Goal: Ask a question

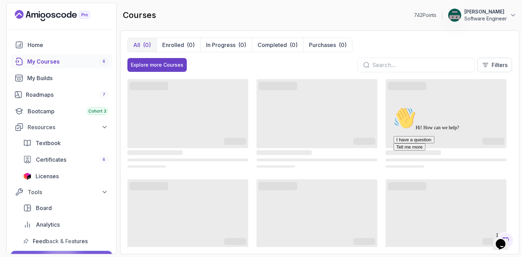
click at [53, 15] on icon "Landing page" at bounding box center [53, 15] width 4 height 5
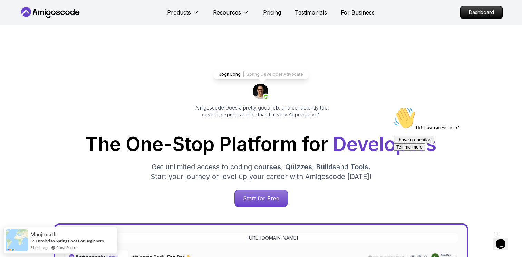
click at [71, 11] on icon at bounding box center [72, 12] width 4 height 6
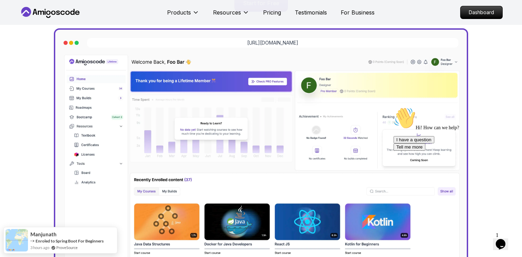
scroll to position [244, 0]
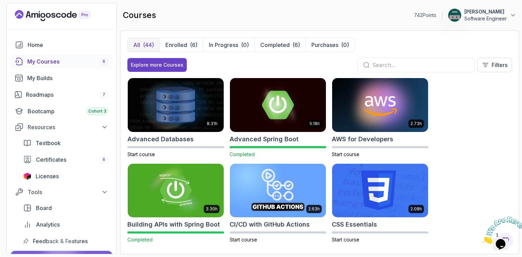
click at [51, 18] on icon "Landing page" at bounding box center [52, 15] width 75 height 11
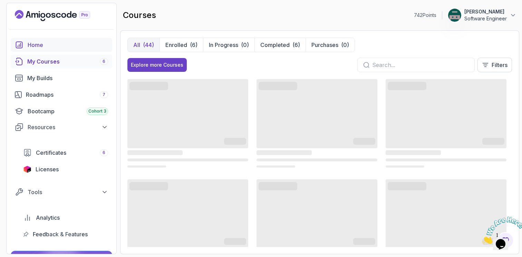
click at [26, 40] on link "Home" at bounding box center [62, 45] width 102 height 14
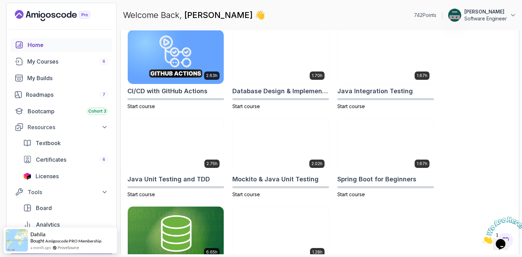
scroll to position [255, 0]
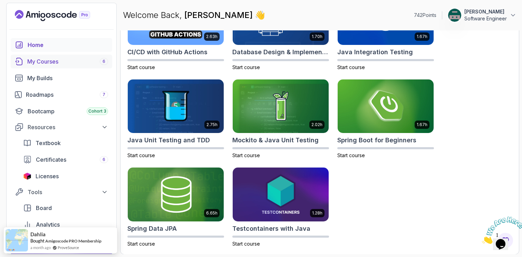
click at [57, 60] on div "My Courses 6" at bounding box center [67, 61] width 81 height 8
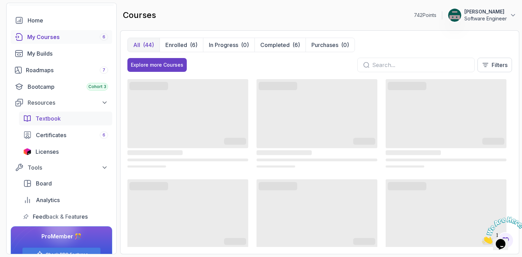
scroll to position [25, 0]
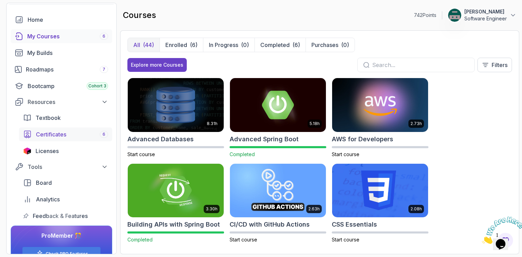
click at [71, 134] on div "Certificates 6" at bounding box center [72, 134] width 72 height 8
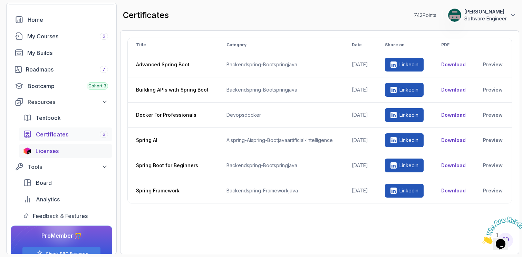
click at [67, 147] on div "Licenses" at bounding box center [72, 151] width 73 height 8
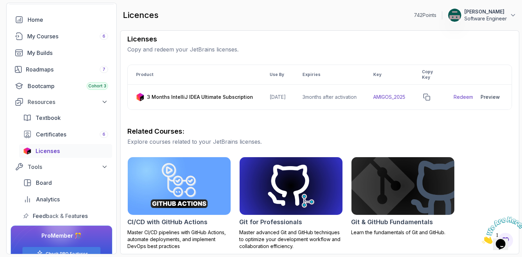
scroll to position [87, 0]
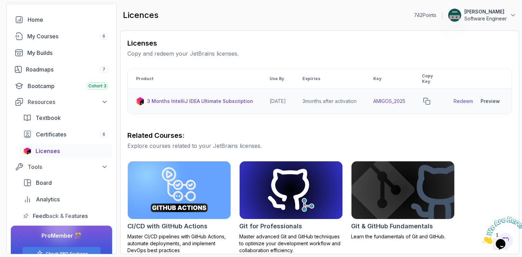
click at [226, 100] on p "3 Months IntelliJ IDEA Ultimate Subscription" at bounding box center [200, 101] width 106 height 7
click at [393, 100] on td "AMIGOS_2025" at bounding box center [389, 101] width 49 height 25
click at [495, 102] on div "Preview" at bounding box center [490, 101] width 19 height 7
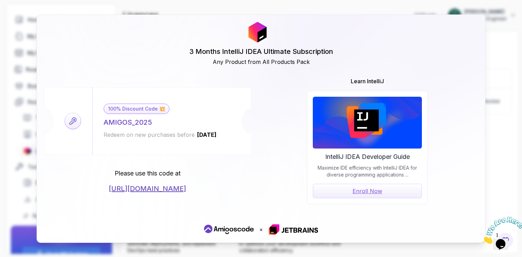
click at [496, 150] on div "3 Months IntelliJ IDEA Ultimate Subscription Any Product from All Products Pack…" at bounding box center [261, 128] width 522 height 257
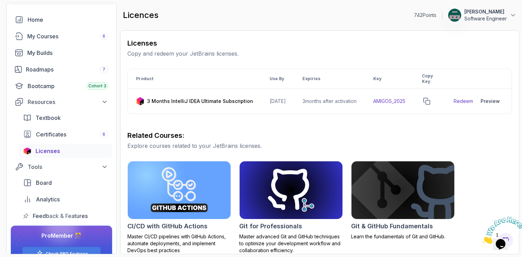
click at [505, 237] on img at bounding box center [503, 230] width 43 height 27
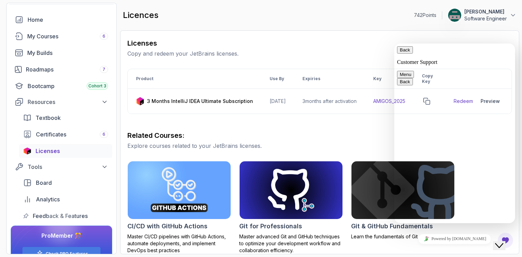
click at [394, 44] on textarea at bounding box center [394, 44] width 0 height 0
type textarea "how i can renew my intellij IDEA Ultimate liscnece"
click at [403, 52] on button "Back" at bounding box center [405, 49] width 16 height 7
